Goal: Information Seeking & Learning: Compare options

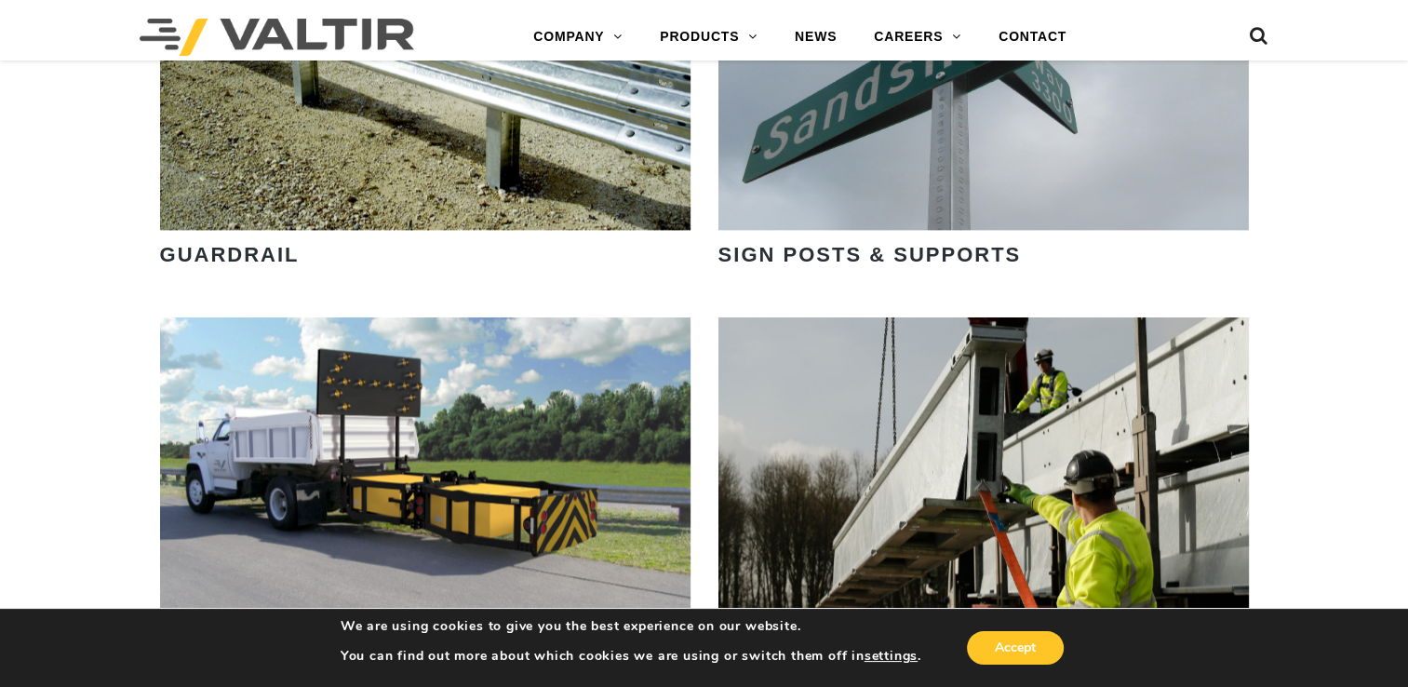
scroll to position [2605, 0]
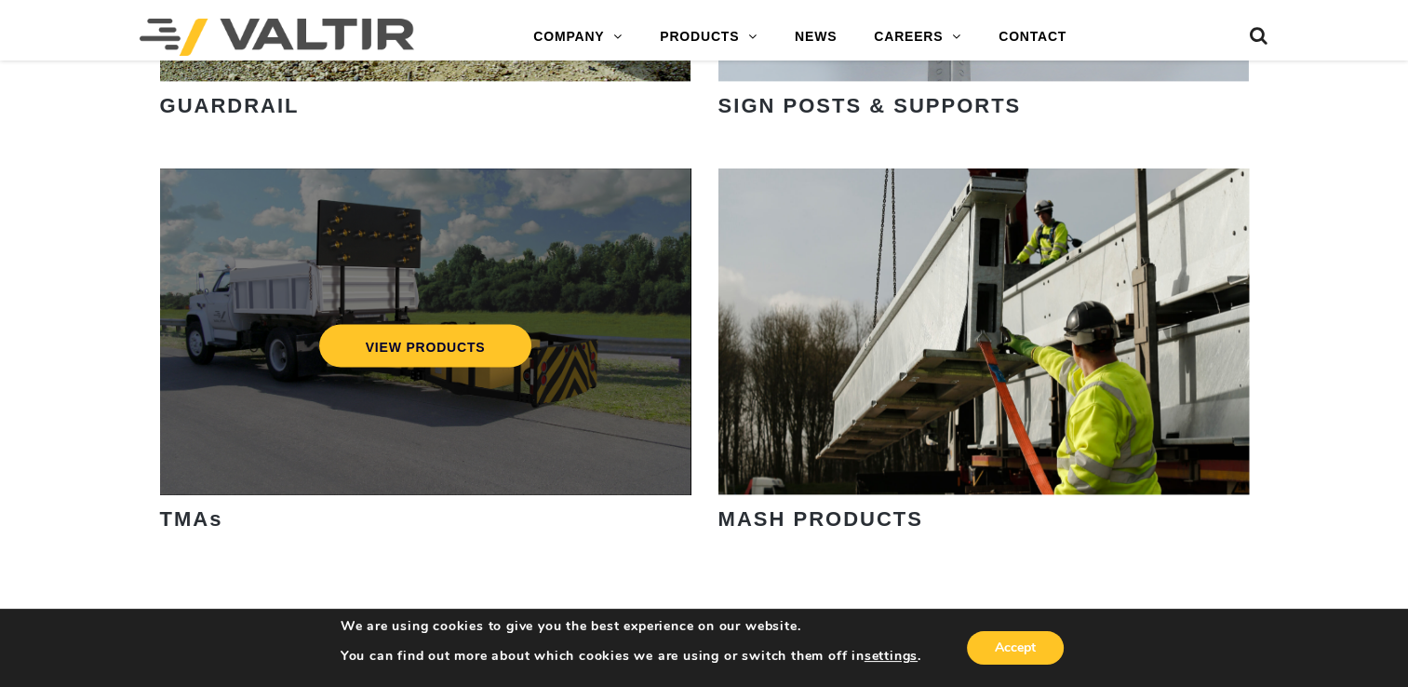
click at [553, 414] on div "VIEW PRODUCTS" at bounding box center [425, 331] width 530 height 326
click at [450, 346] on link "VIEW PRODUCTS" at bounding box center [424, 345] width 213 height 43
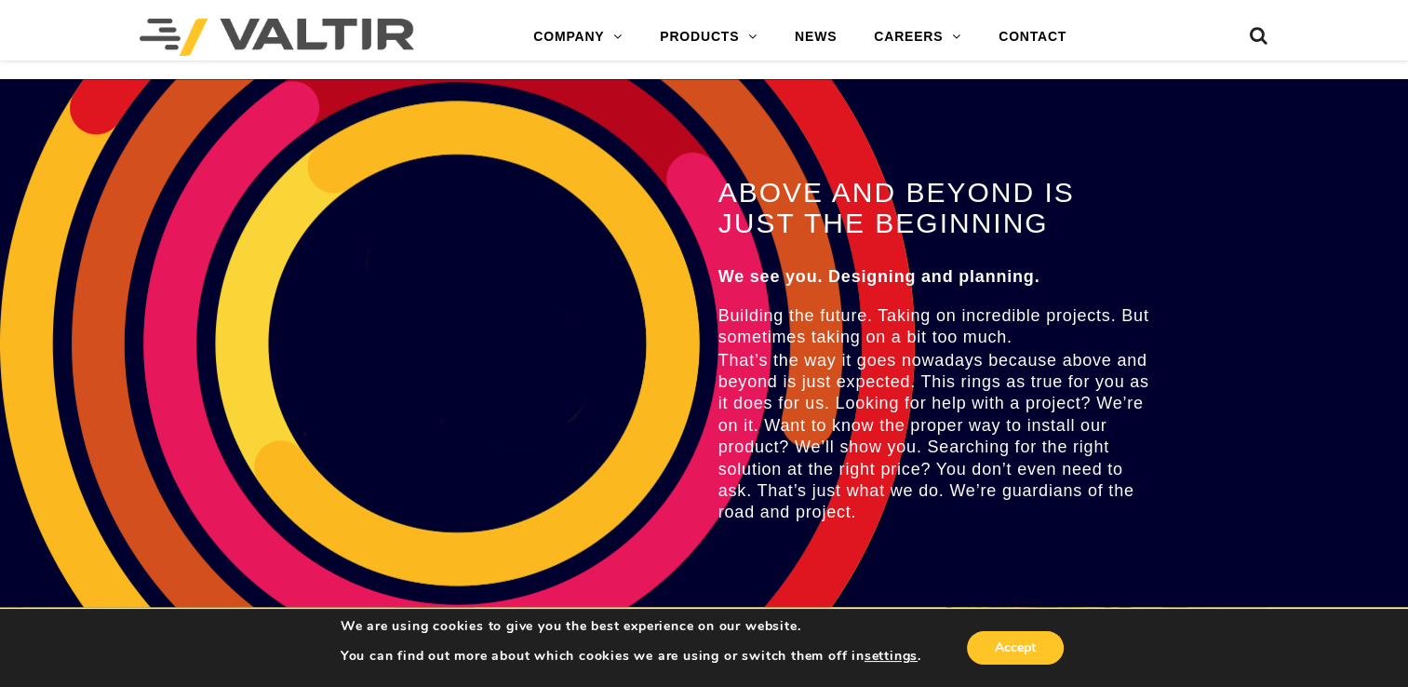
scroll to position [3226, 0]
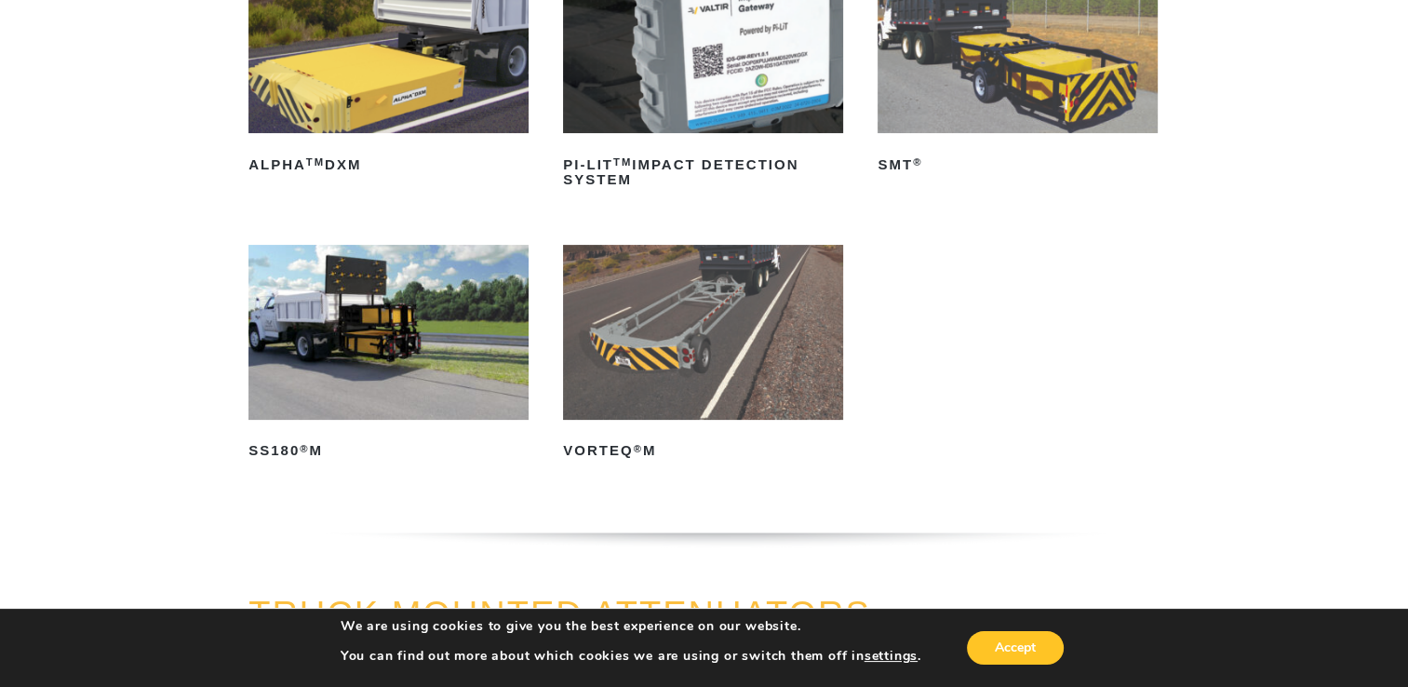
scroll to position [279, 0]
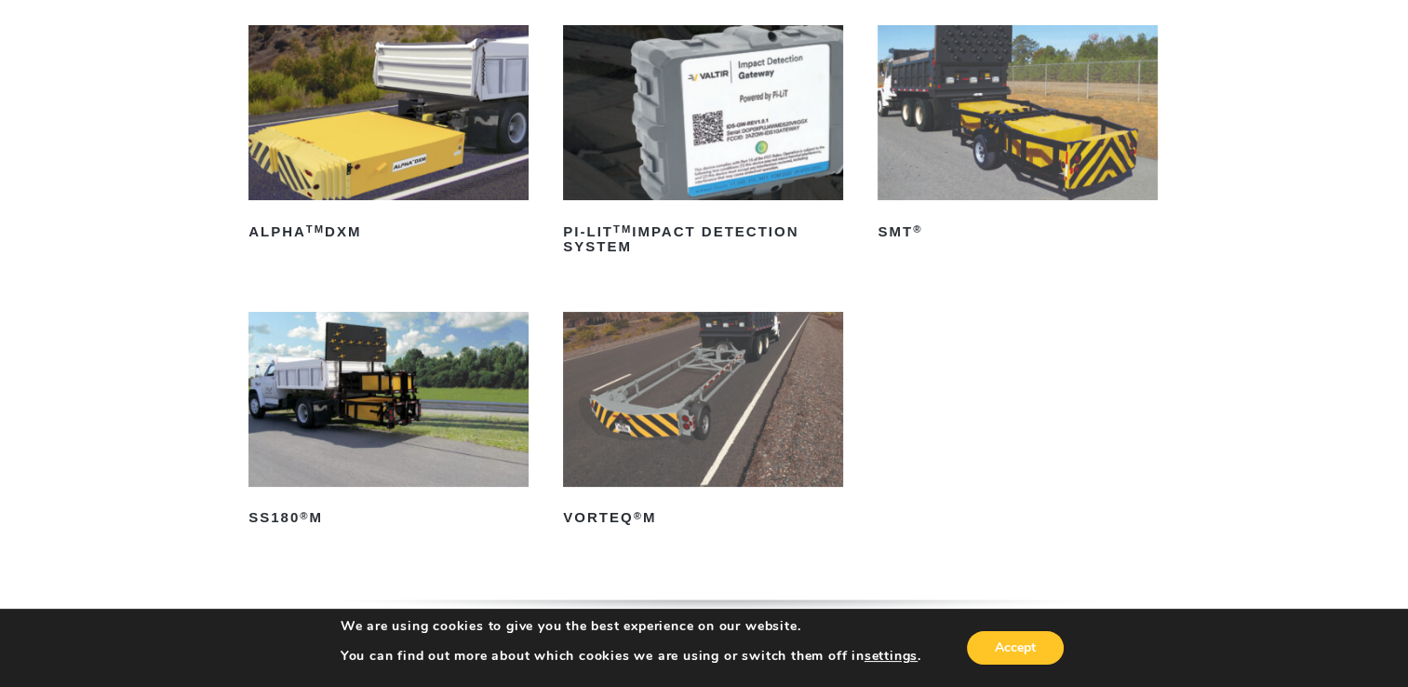
click at [387, 422] on img at bounding box center [388, 399] width 280 height 175
click at [993, 137] on img at bounding box center [1017, 112] width 280 height 175
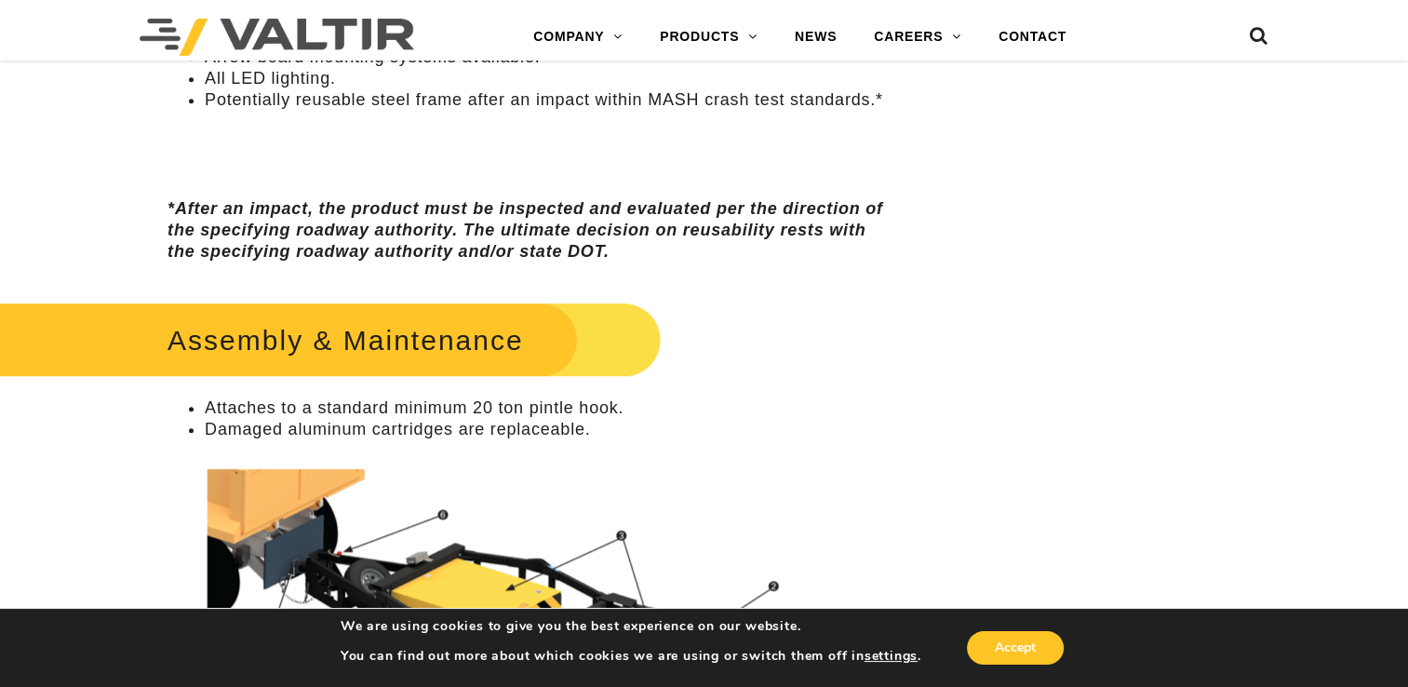
scroll to position [914, 0]
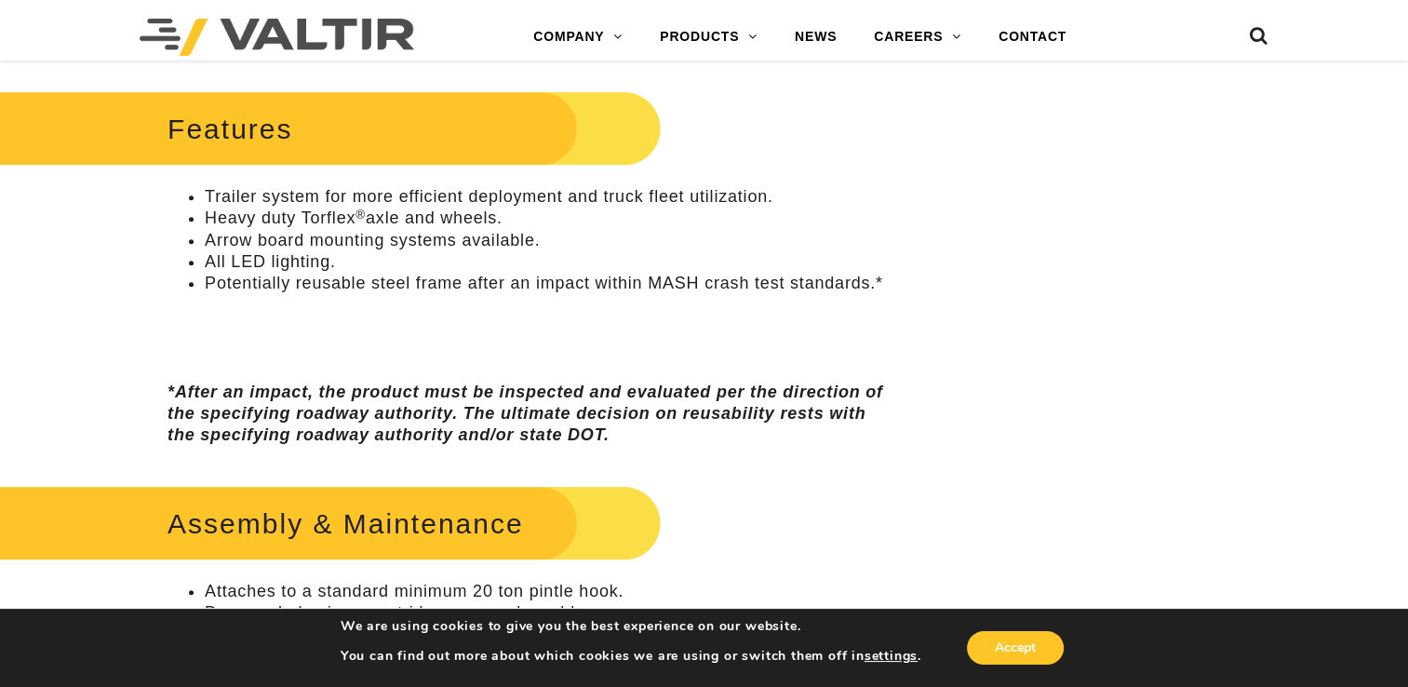
scroll to position [728, 0]
